Goal: Use online tool/utility: Use online tool/utility

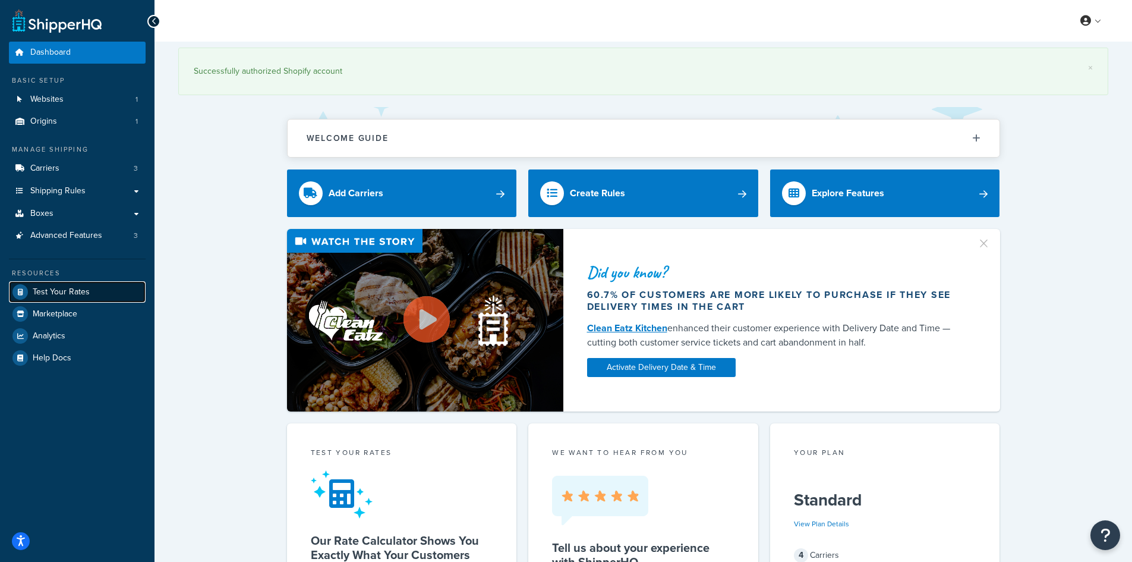
drag, startPoint x: 0, startPoint y: 0, endPoint x: 73, endPoint y: 290, distance: 299.1
click at [73, 290] on span "Test Your Rates" at bounding box center [61, 292] width 57 height 10
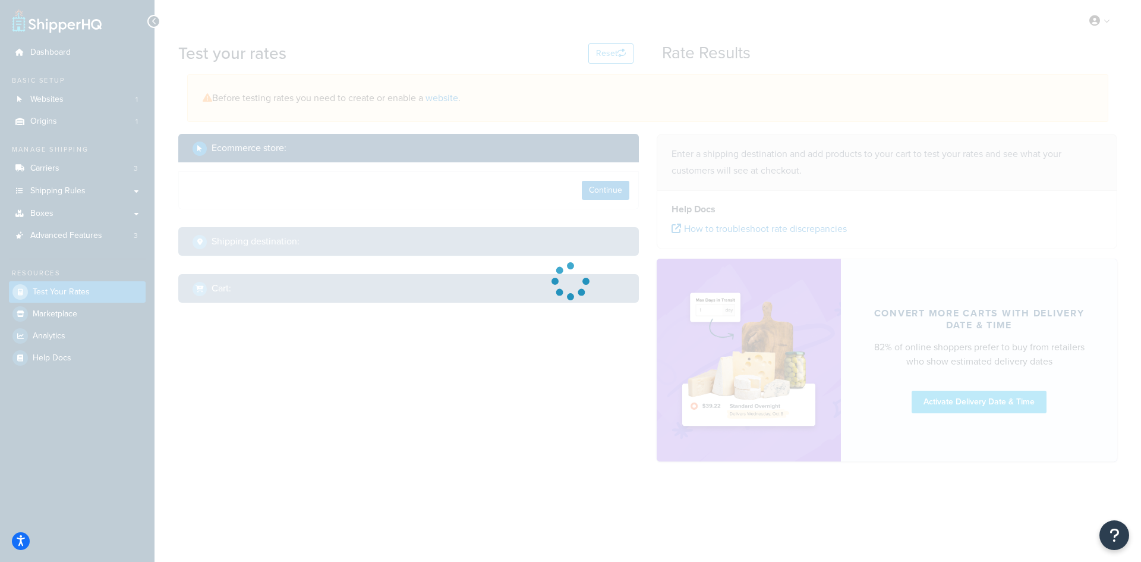
select select "[GEOGRAPHIC_DATA]"
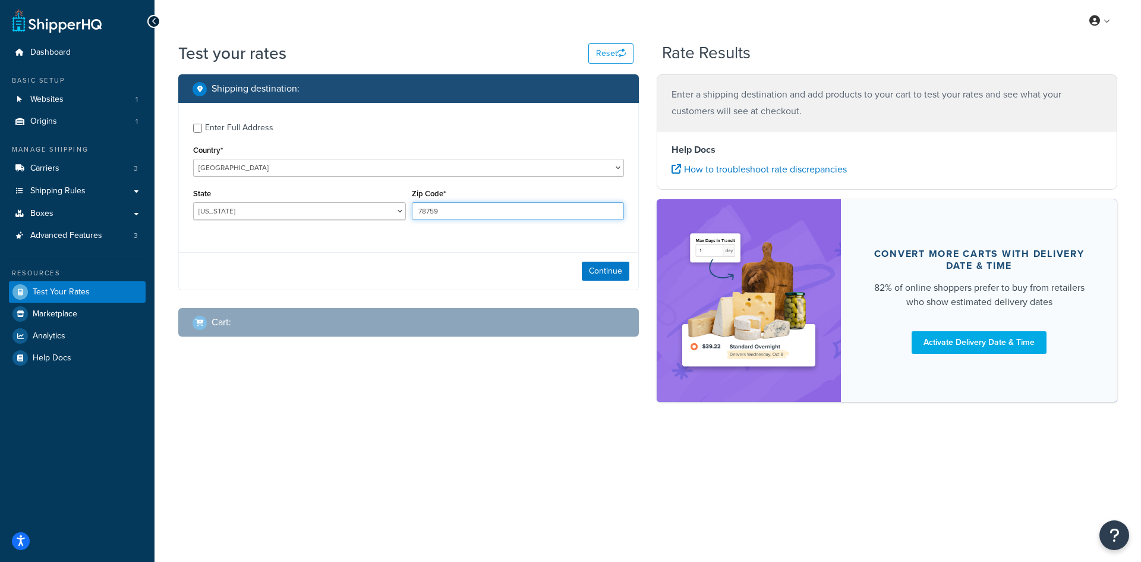
click at [487, 212] on input "78759" at bounding box center [518, 211] width 213 height 18
paste input "43440"
type input "43440"
click at [316, 210] on select "[US_STATE] [US_STATE] [US_STATE] [US_STATE] [US_STATE] Armed Forces Americas Ar…" at bounding box center [299, 211] width 213 height 18
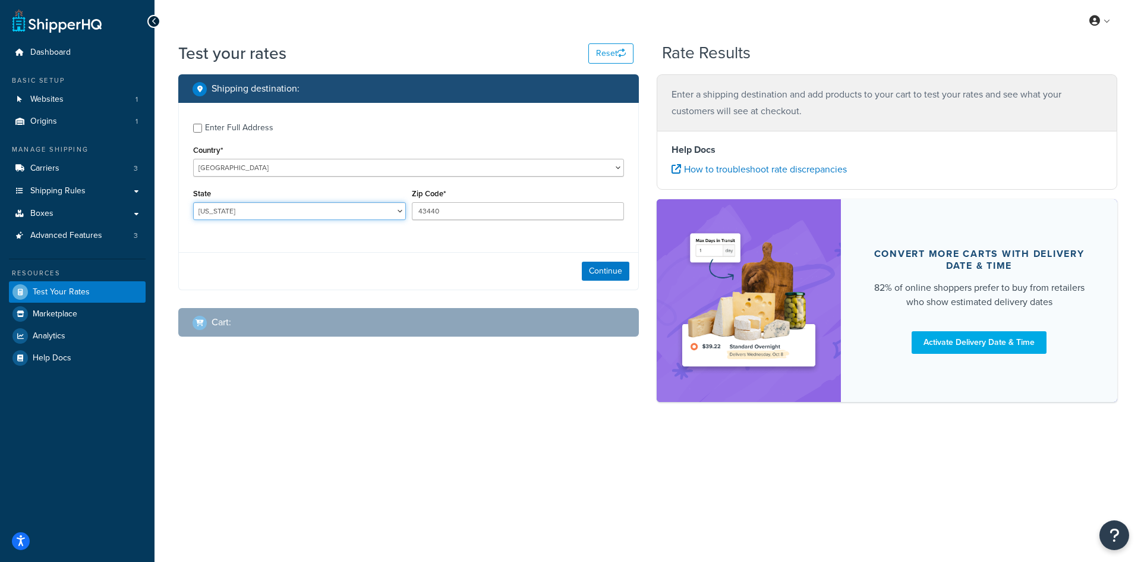
select select "OH"
click at [193, 202] on select "[US_STATE] [US_STATE] [US_STATE] [US_STATE] [US_STATE] Armed Forces Americas Ar…" at bounding box center [299, 211] width 213 height 18
click at [599, 268] on button "Continue" at bounding box center [606, 271] width 48 height 19
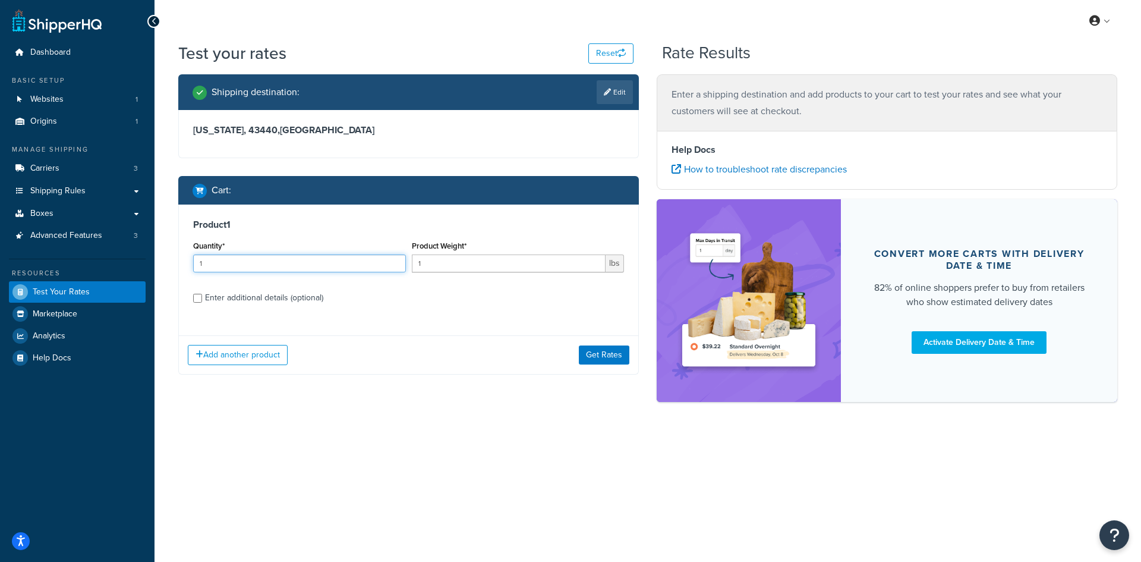
click at [217, 267] on input "1" at bounding box center [299, 263] width 213 height 18
type input "100"
paste input "0.75"
type input "0.75"
click at [615, 348] on button "Get Rates" at bounding box center [604, 354] width 51 height 19
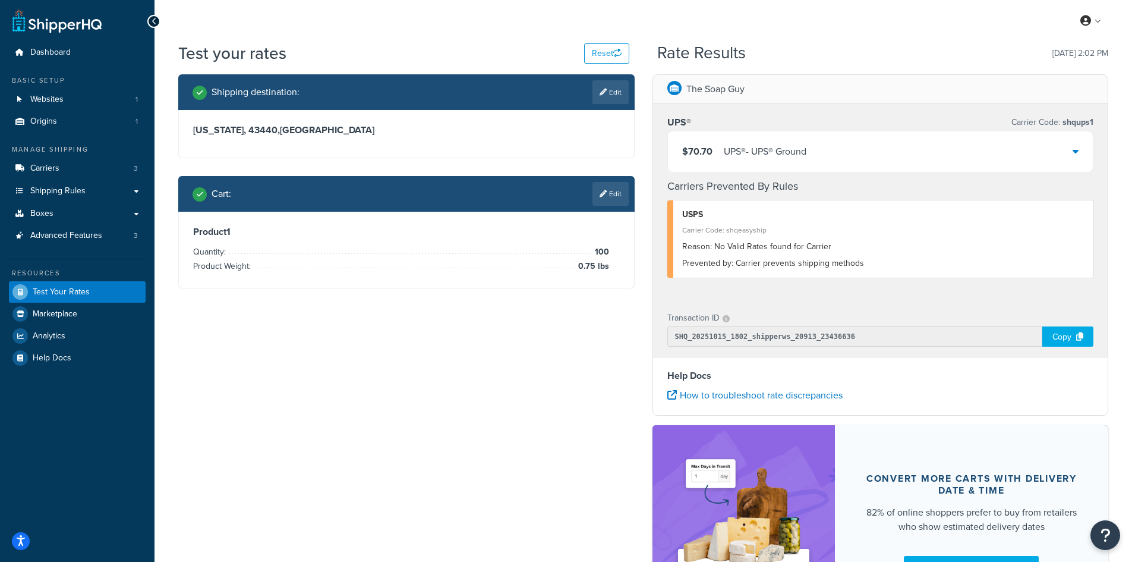
click at [689, 149] on span "$70.70" at bounding box center [697, 151] width 30 height 14
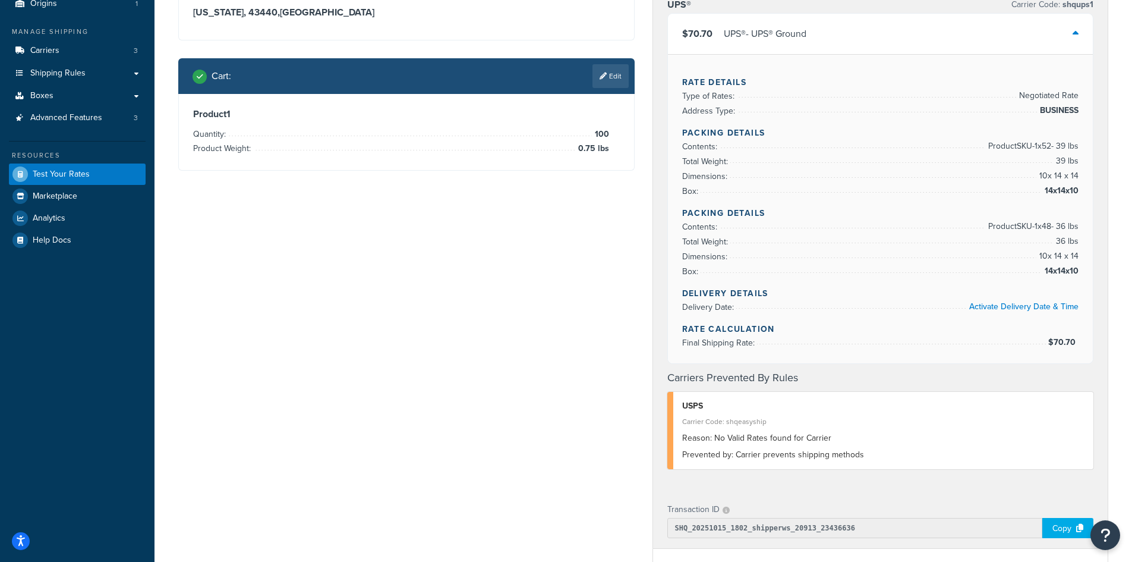
scroll to position [119, 0]
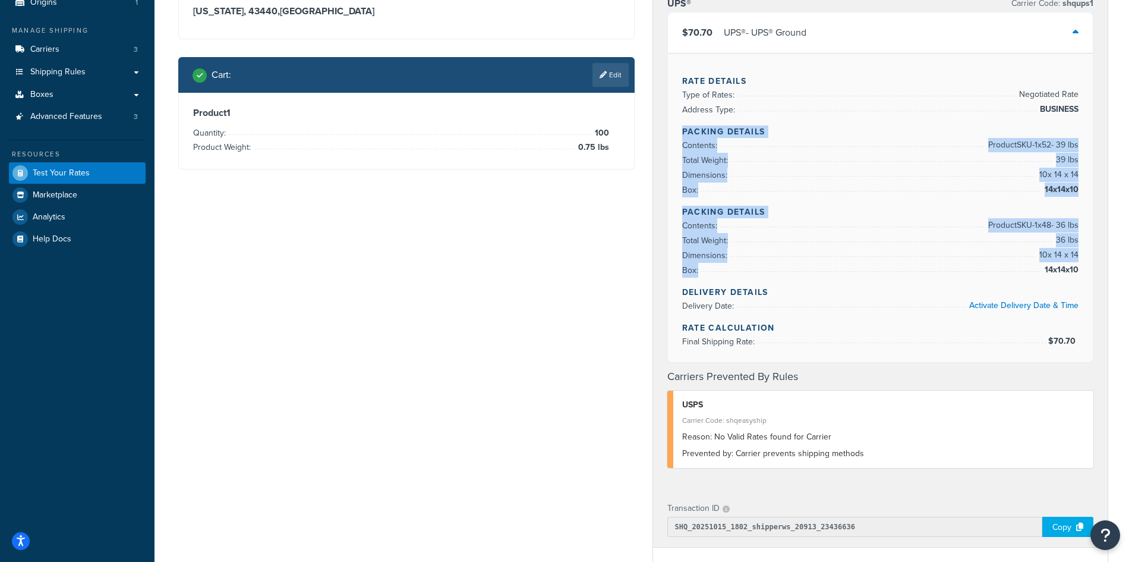
drag, startPoint x: 1081, startPoint y: 267, endPoint x: 678, endPoint y: 131, distance: 425.5
click at [678, 131] on div "Rate Details Type of Rates: Negotiated Rate Address Type: BUSINESS Packing Deta…" at bounding box center [881, 207] width 426 height 309
copy div "Packing Details Contents: Product SKU-1 x 52 - 39 lbs Total Weight: 39 lbs Dime…"
click at [1054, 270] on span "14x14x10" at bounding box center [1060, 270] width 37 height 14
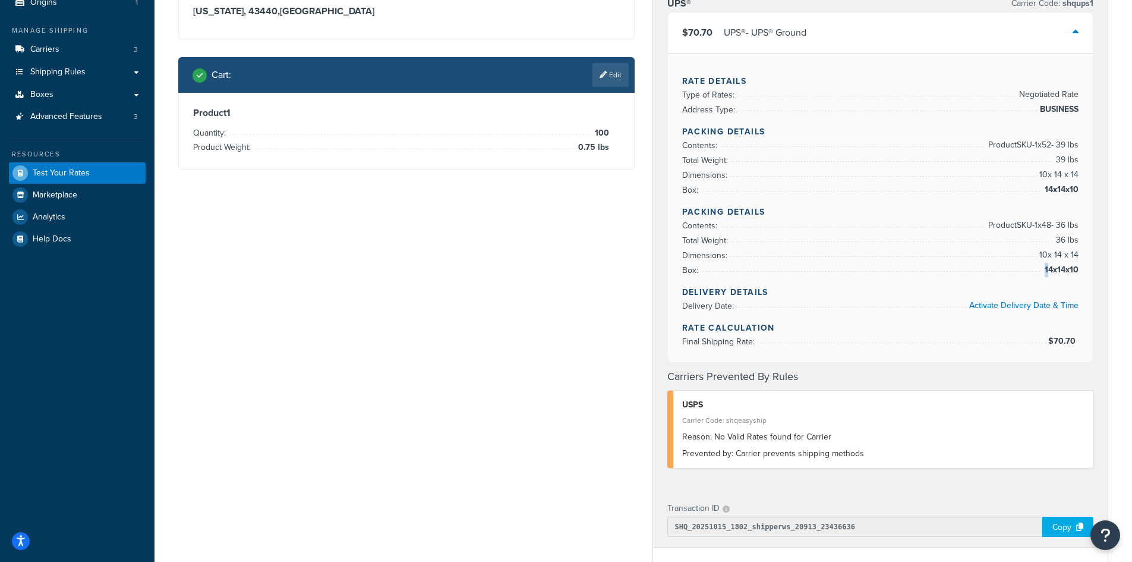
drag, startPoint x: 1047, startPoint y: 270, endPoint x: 1081, endPoint y: 270, distance: 33.9
click at [1081, 270] on div "Rate Details Type of Rates: Negotiated Rate Address Type: BUSINESS Packing Deta…" at bounding box center [881, 207] width 426 height 309
click at [1079, 270] on div "Rate Details Type of Rates: Negotiated Rate Address Type: BUSINESS Packing Deta…" at bounding box center [881, 207] width 426 height 309
copy li "14x14x10"
drag, startPoint x: 1079, startPoint y: 270, endPoint x: 1067, endPoint y: 270, distance: 11.9
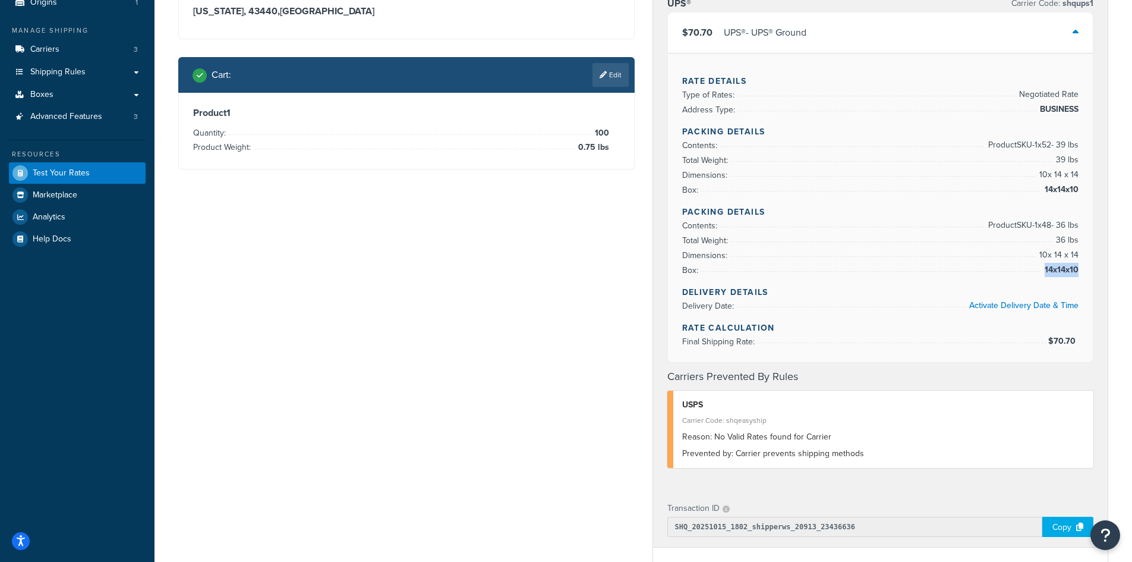
click at [1067, 270] on div "Rate Details Type of Rates: Negotiated Rate Address Type: BUSINESS Packing Deta…" at bounding box center [881, 207] width 426 height 309
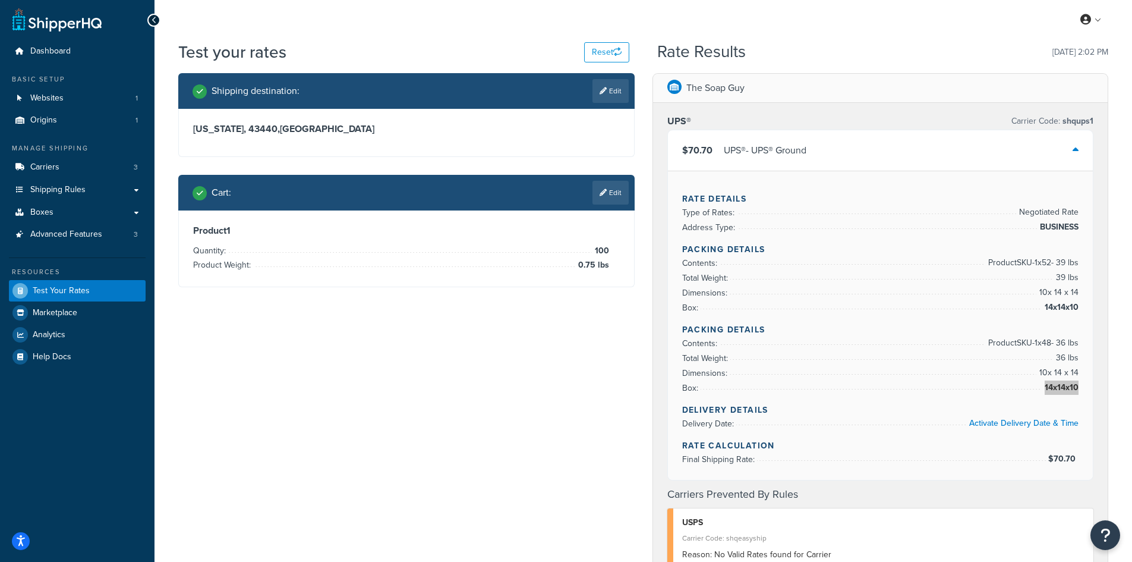
scroll to position [0, 0]
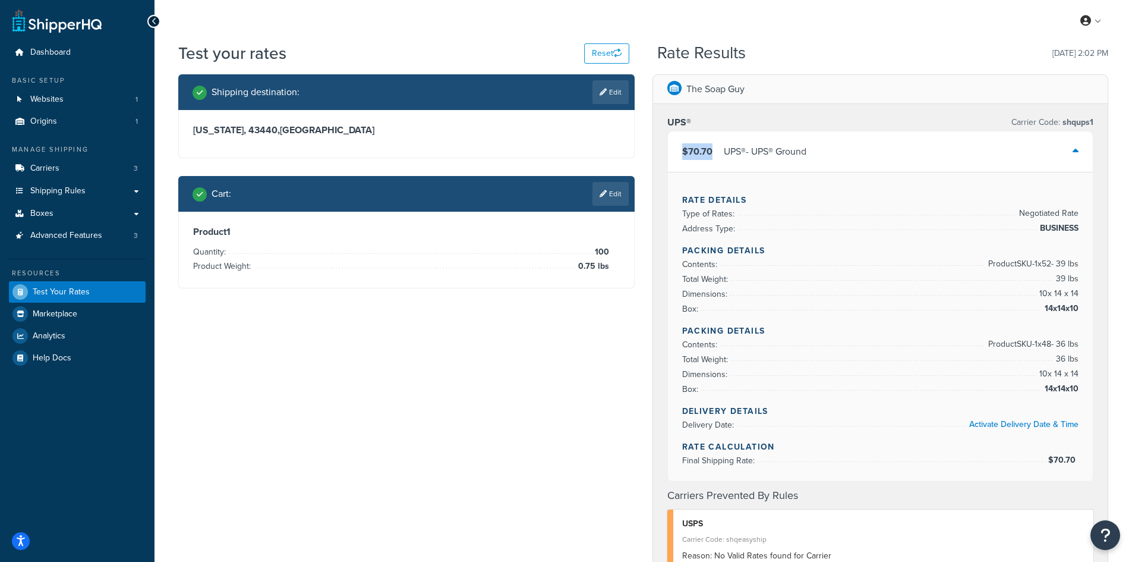
drag, startPoint x: 711, startPoint y: 149, endPoint x: 679, endPoint y: 147, distance: 31.6
click at [679, 147] on div "$70.70 UPS® - UPS® Ground" at bounding box center [881, 151] width 426 height 40
copy span "$70.70"
